Goal: Navigation & Orientation: Find specific page/section

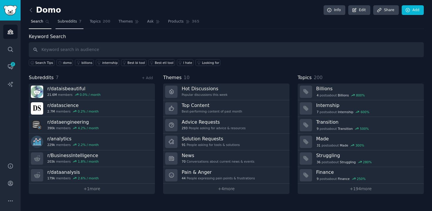
click at [66, 26] on link "Subreddits 7" at bounding box center [69, 23] width 28 height 12
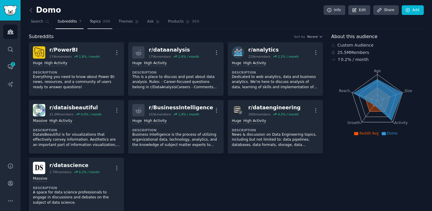
click at [100, 23] on span "Topics" at bounding box center [95, 21] width 11 height 5
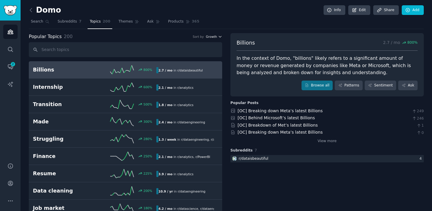
click at [211, 36] on span "Growth" at bounding box center [211, 37] width 11 height 4
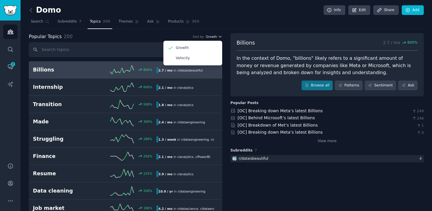
click at [211, 36] on span "Growth" at bounding box center [211, 37] width 11 height 4
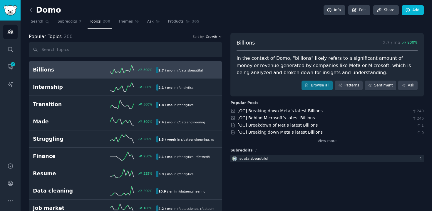
click at [211, 36] on span "Growth" at bounding box center [211, 37] width 11 height 4
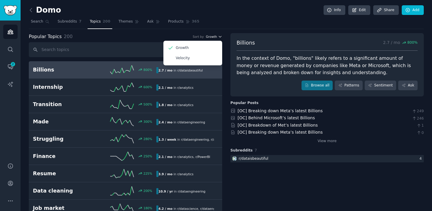
click at [211, 36] on span "Growth" at bounding box center [211, 37] width 11 height 4
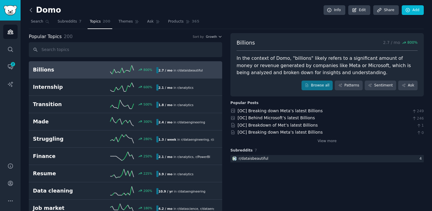
click at [31, 10] on icon at bounding box center [31, 10] width 6 height 6
